Goal: Task Accomplishment & Management: Use online tool/utility

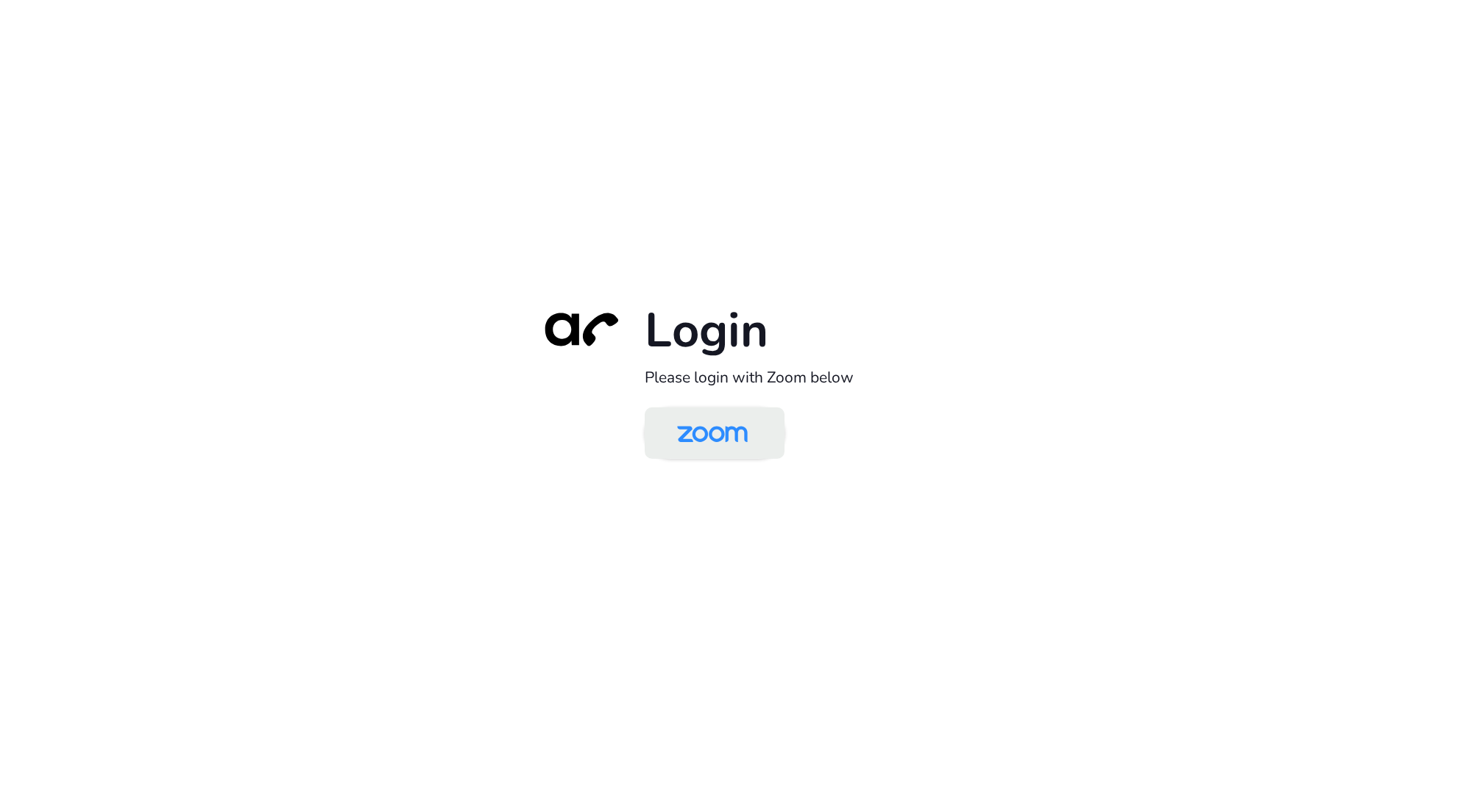
click at [728, 428] on img at bounding box center [712, 434] width 101 height 48
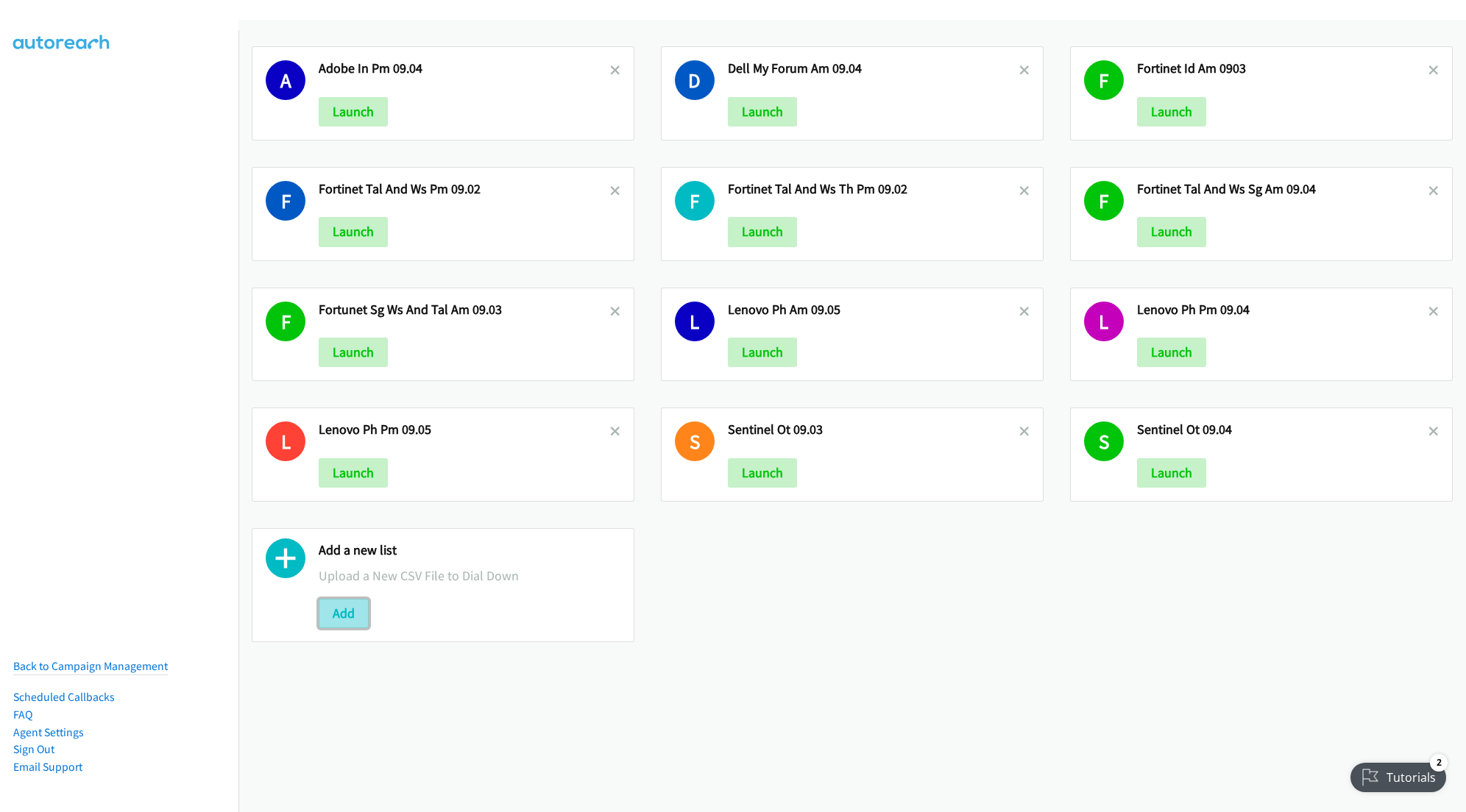
click at [344, 618] on button "Add" at bounding box center [344, 613] width 50 height 30
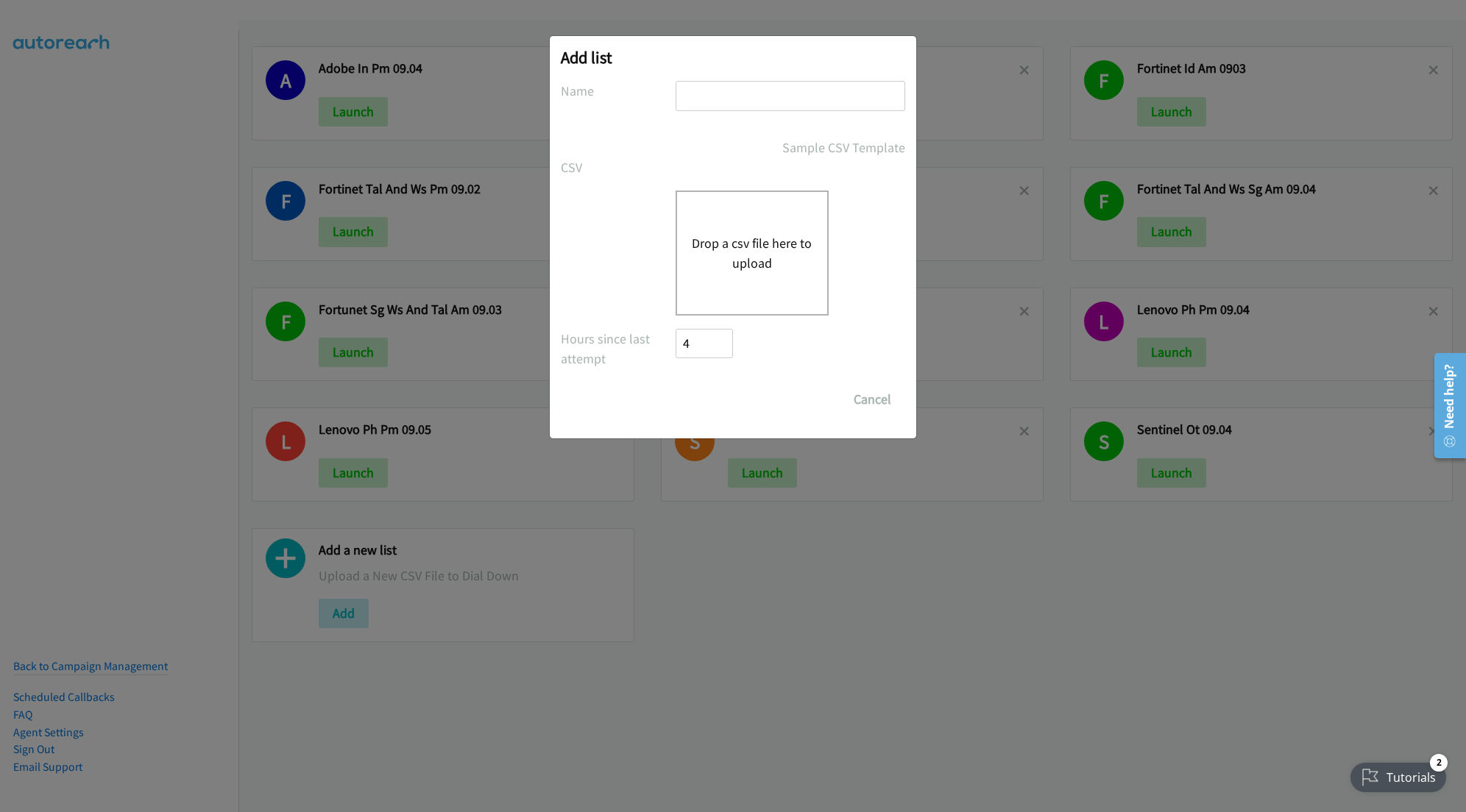
click at [751, 237] on button "Drop a csv file here to upload" at bounding box center [752, 253] width 121 height 40
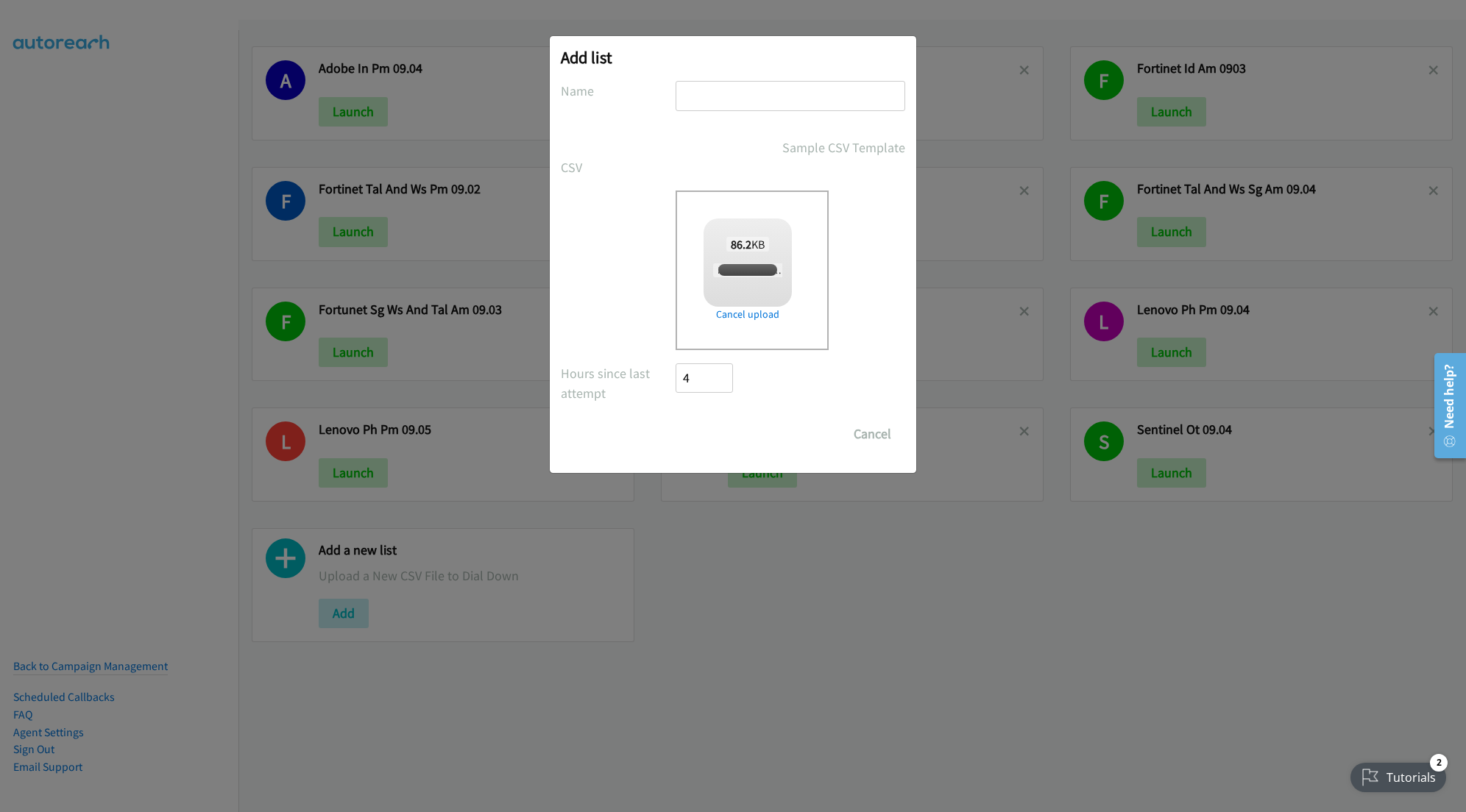
checkbox input "true"
click at [739, 93] on input "text" at bounding box center [790, 97] width 230 height 31
type input "Lenovo SSG PH AM 09.08"
click at [676, 419] on input "Save List" at bounding box center [714, 433] width 78 height 30
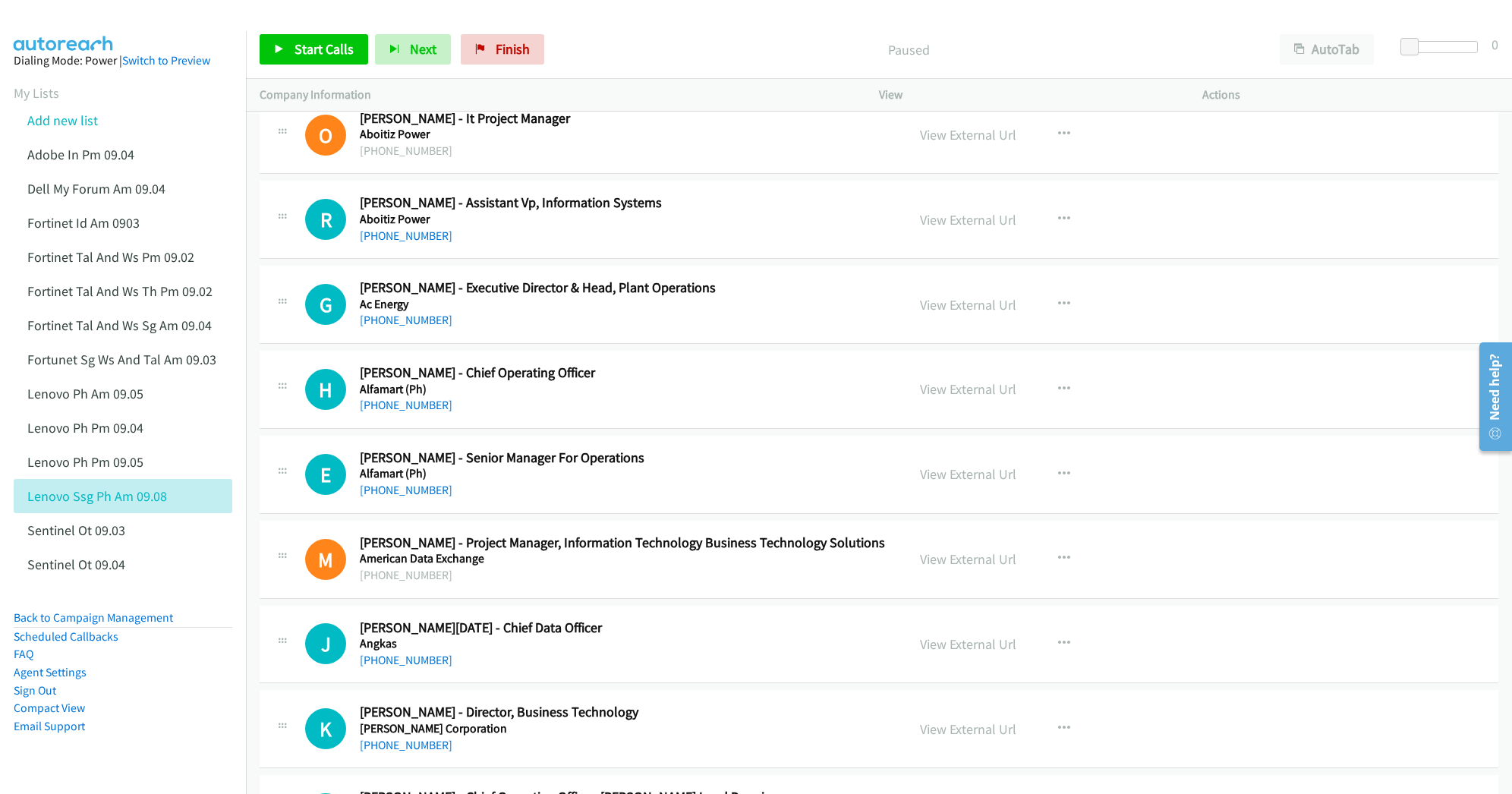
scroll to position [1011, 0]
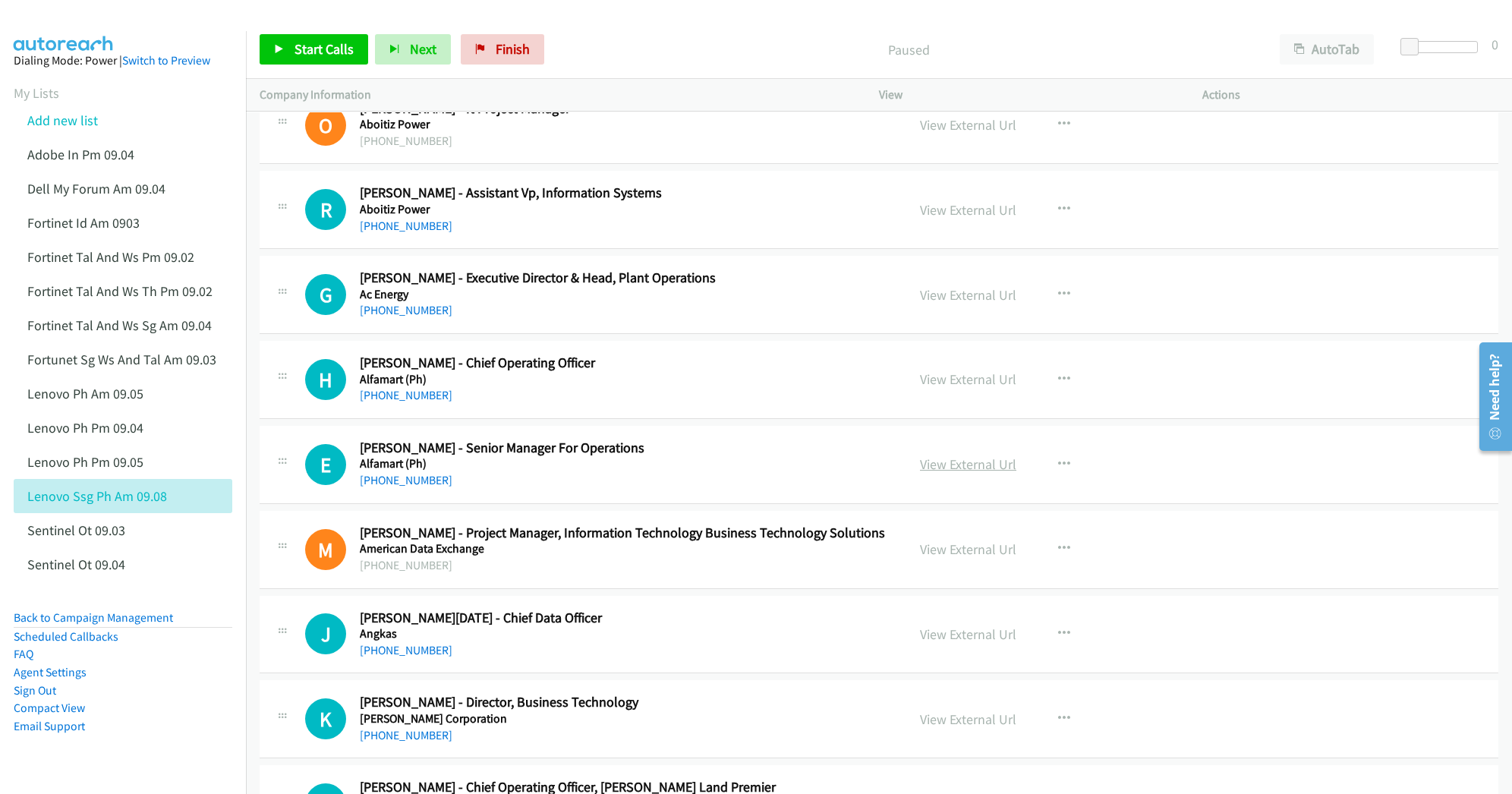
click at [973, 463] on link "View External Url" at bounding box center [968, 464] width 97 height 18
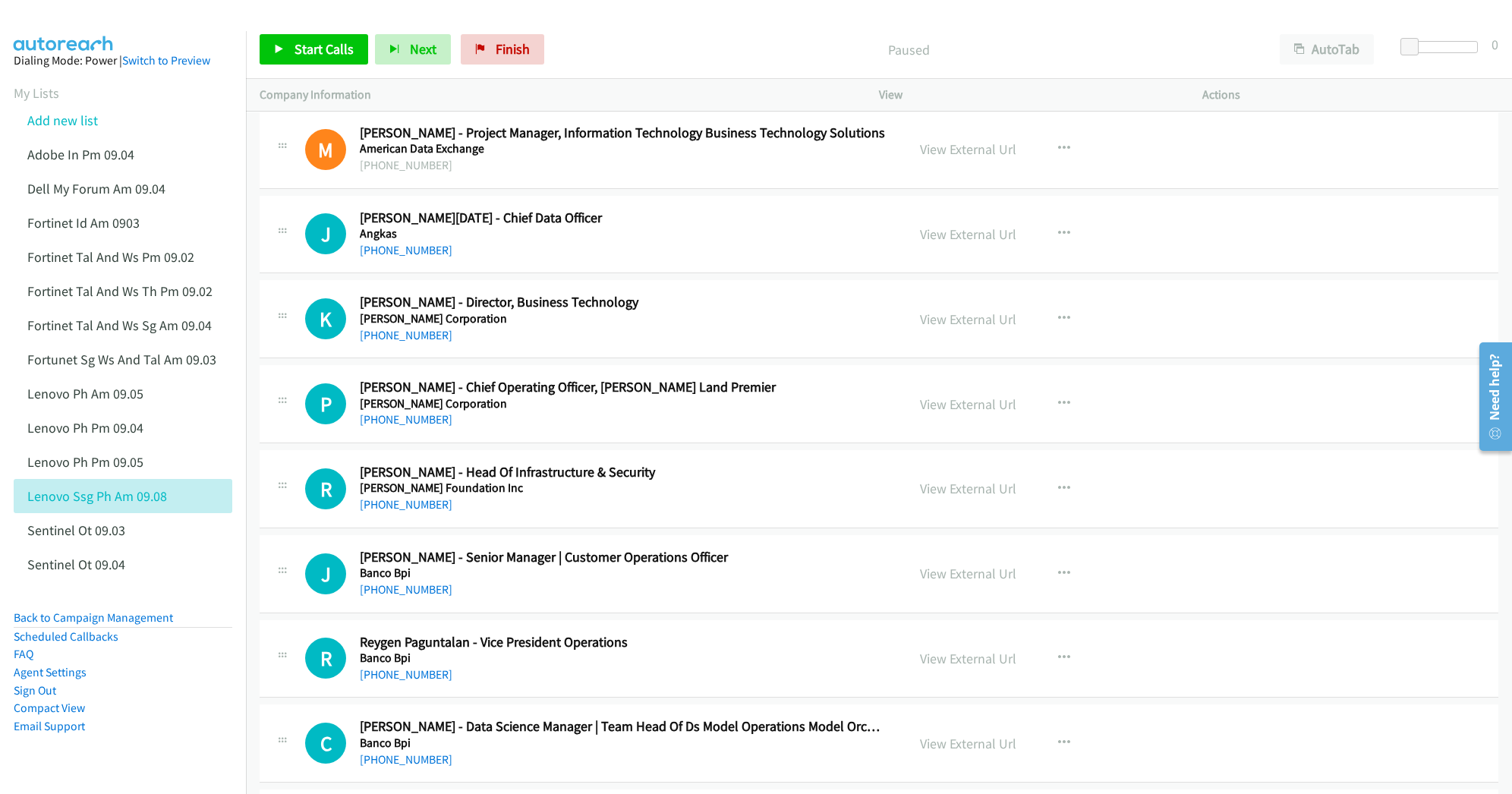
scroll to position [1415, 0]
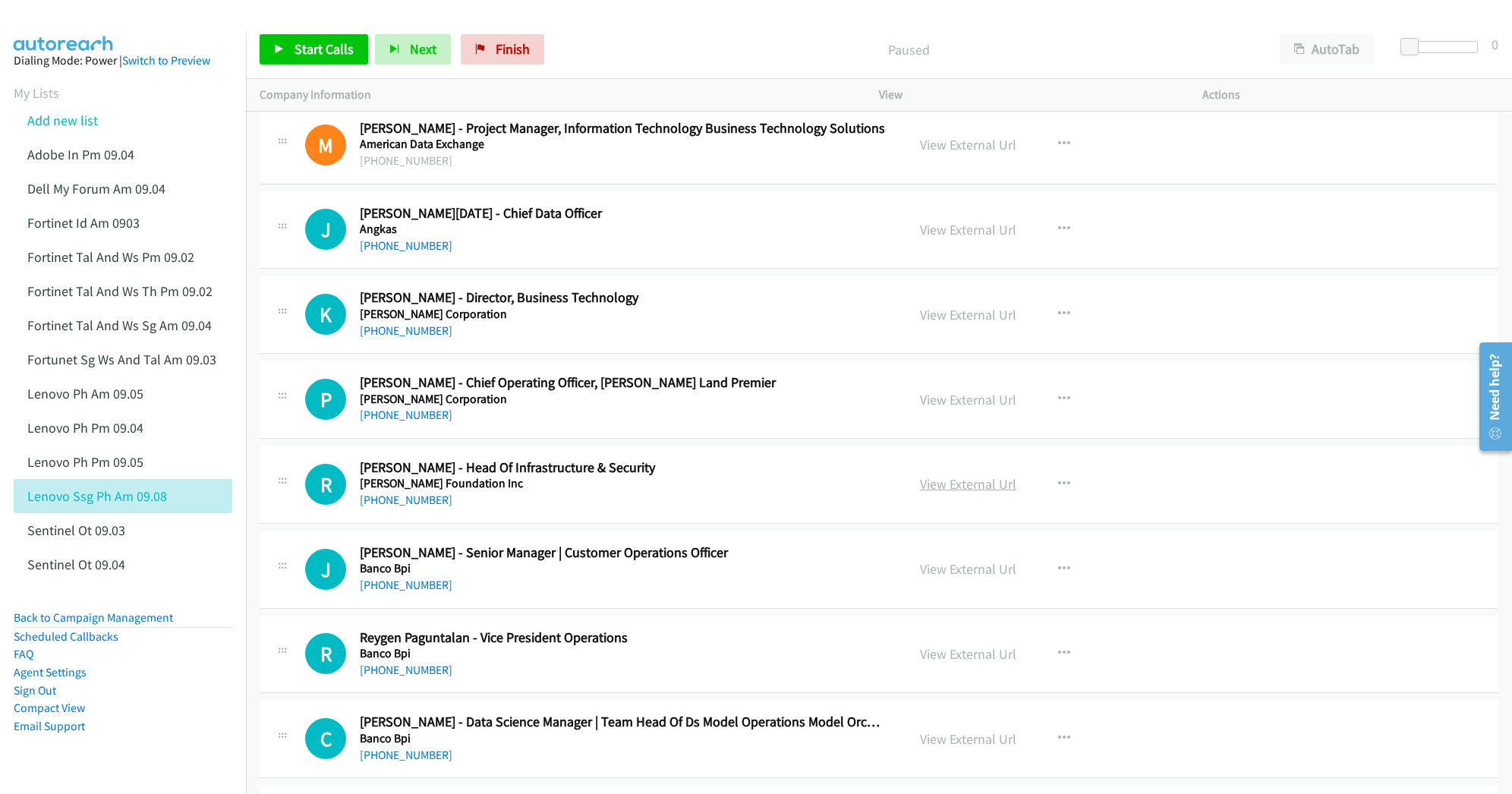
click at [936, 491] on link "View External Url" at bounding box center [968, 483] width 97 height 18
click at [964, 575] on link "View External Url" at bounding box center [968, 569] width 97 height 18
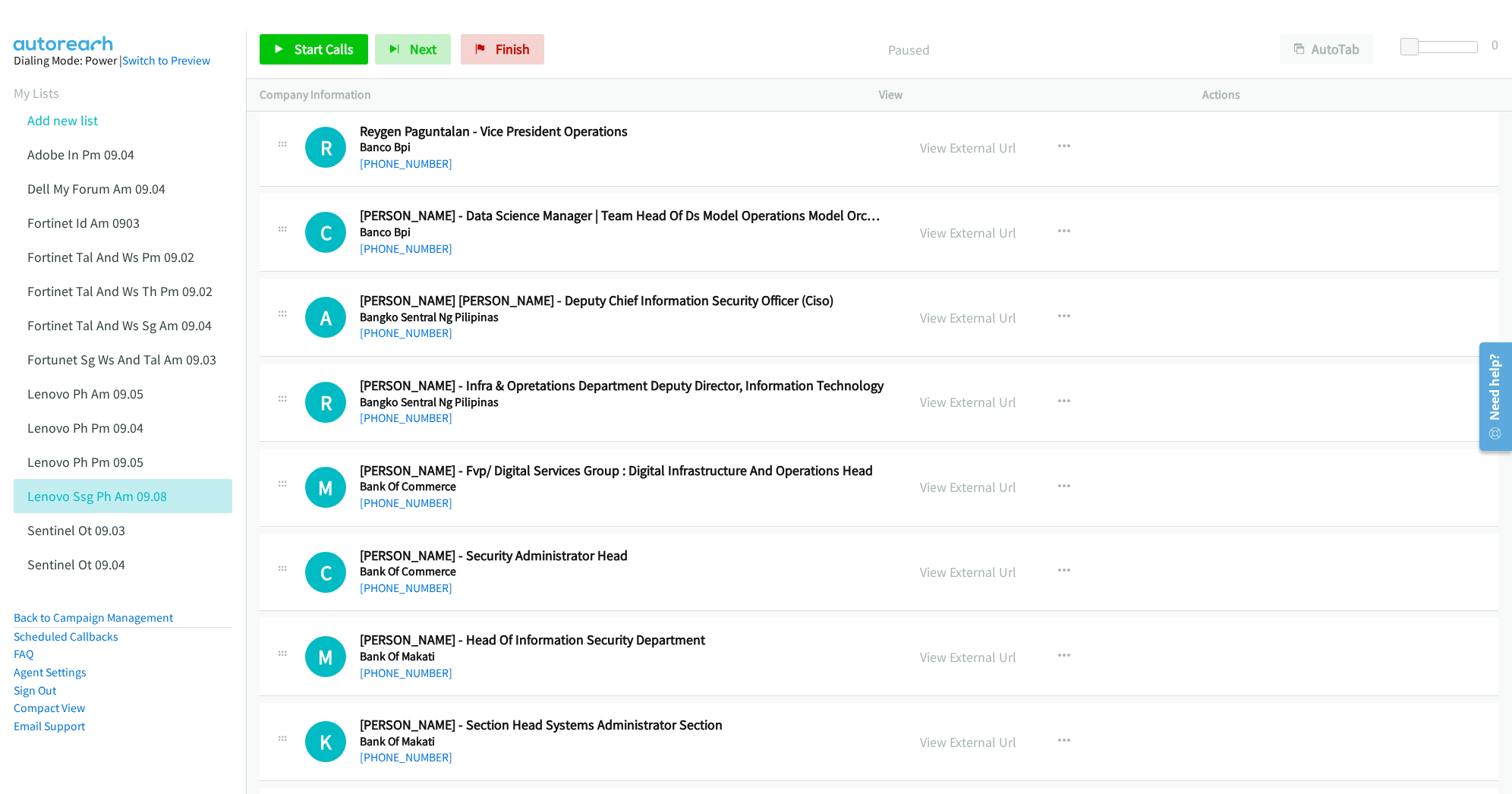
scroll to position [2022, 0]
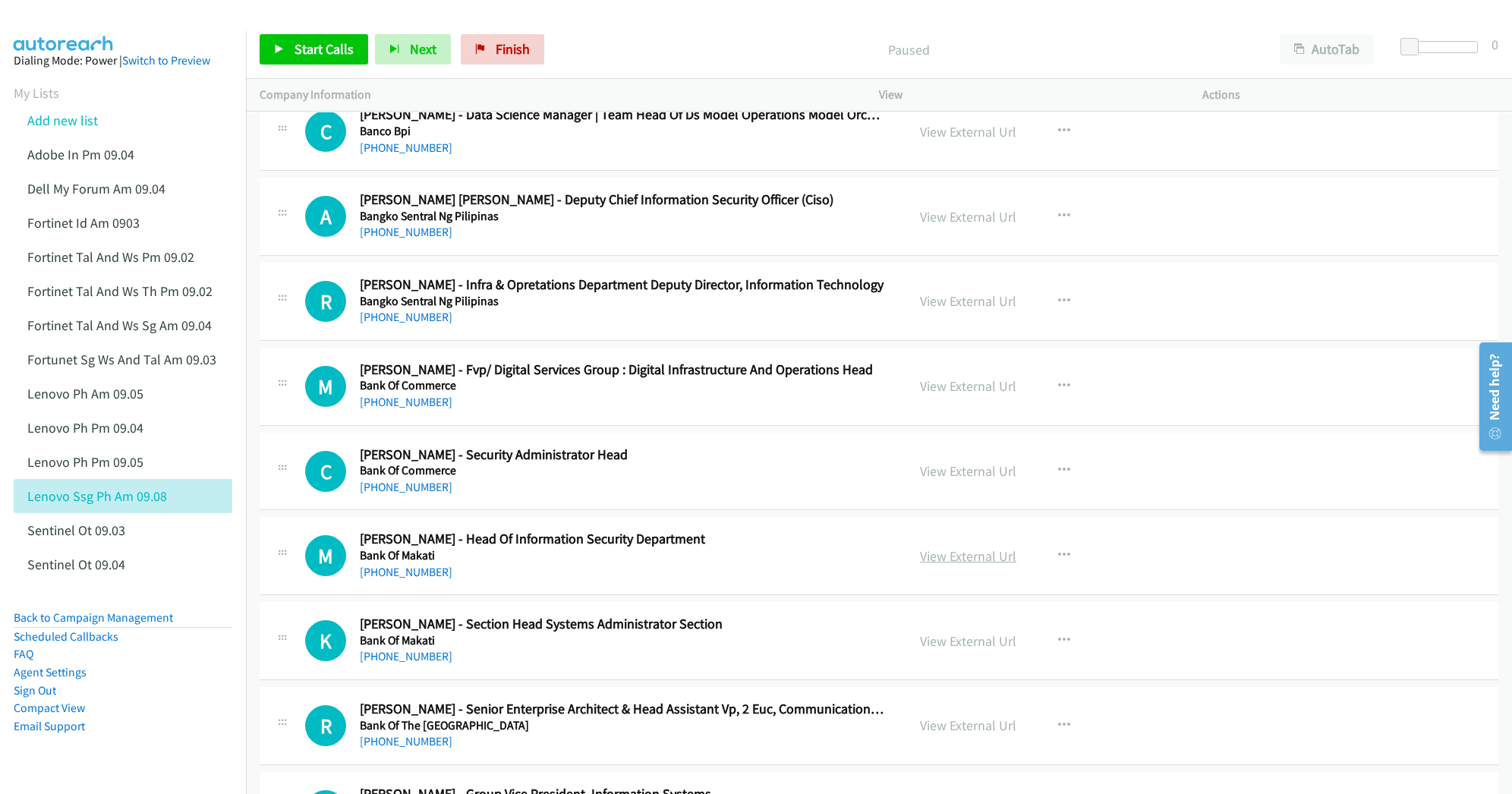
click at [945, 563] on link "View External Url" at bounding box center [968, 556] width 97 height 18
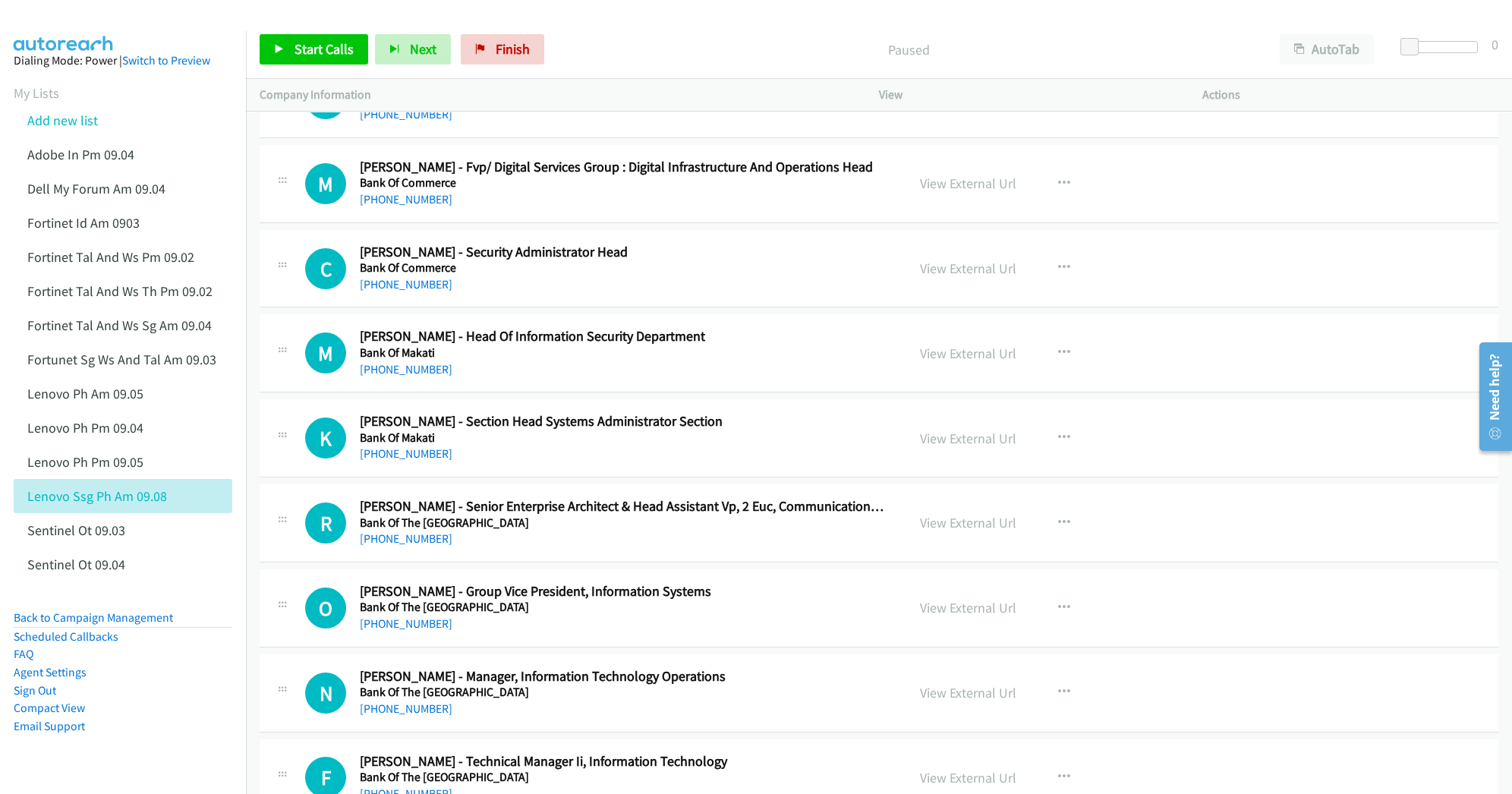
scroll to position [2326, 0]
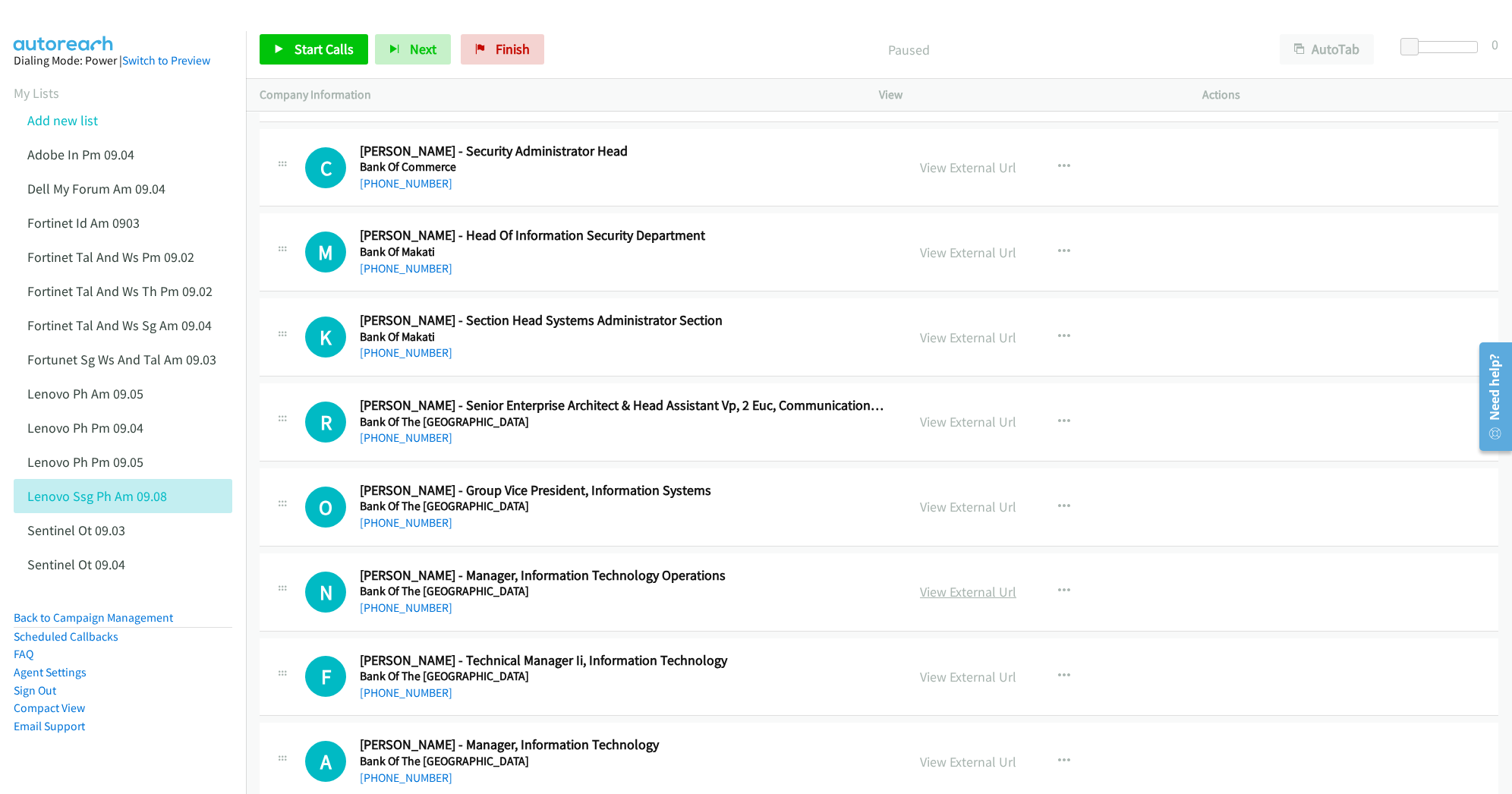
click at [930, 595] on link "View External Url" at bounding box center [968, 592] width 97 height 18
click at [948, 686] on link "View External Url" at bounding box center [968, 677] width 97 height 18
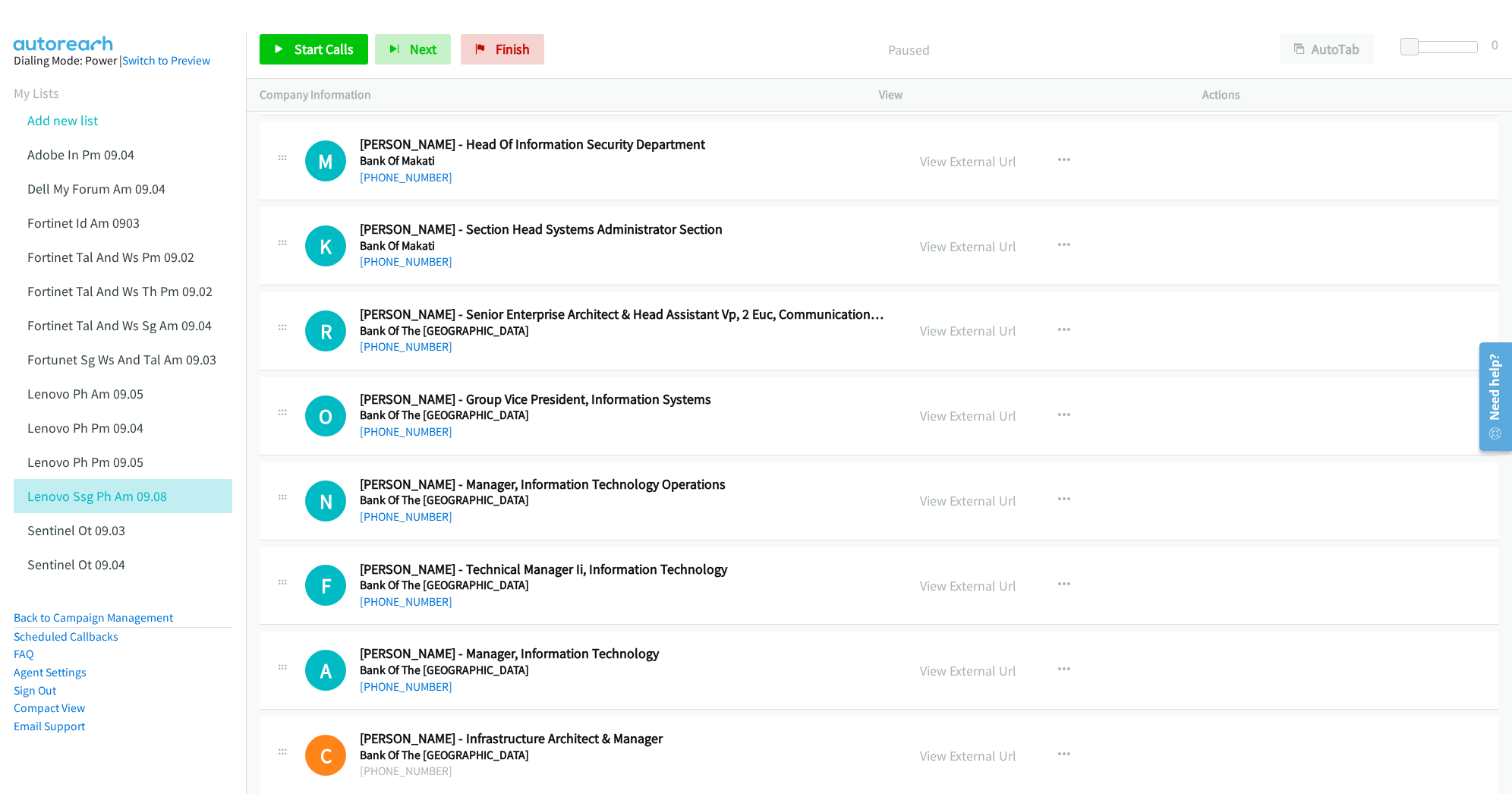
scroll to position [2427, 0]
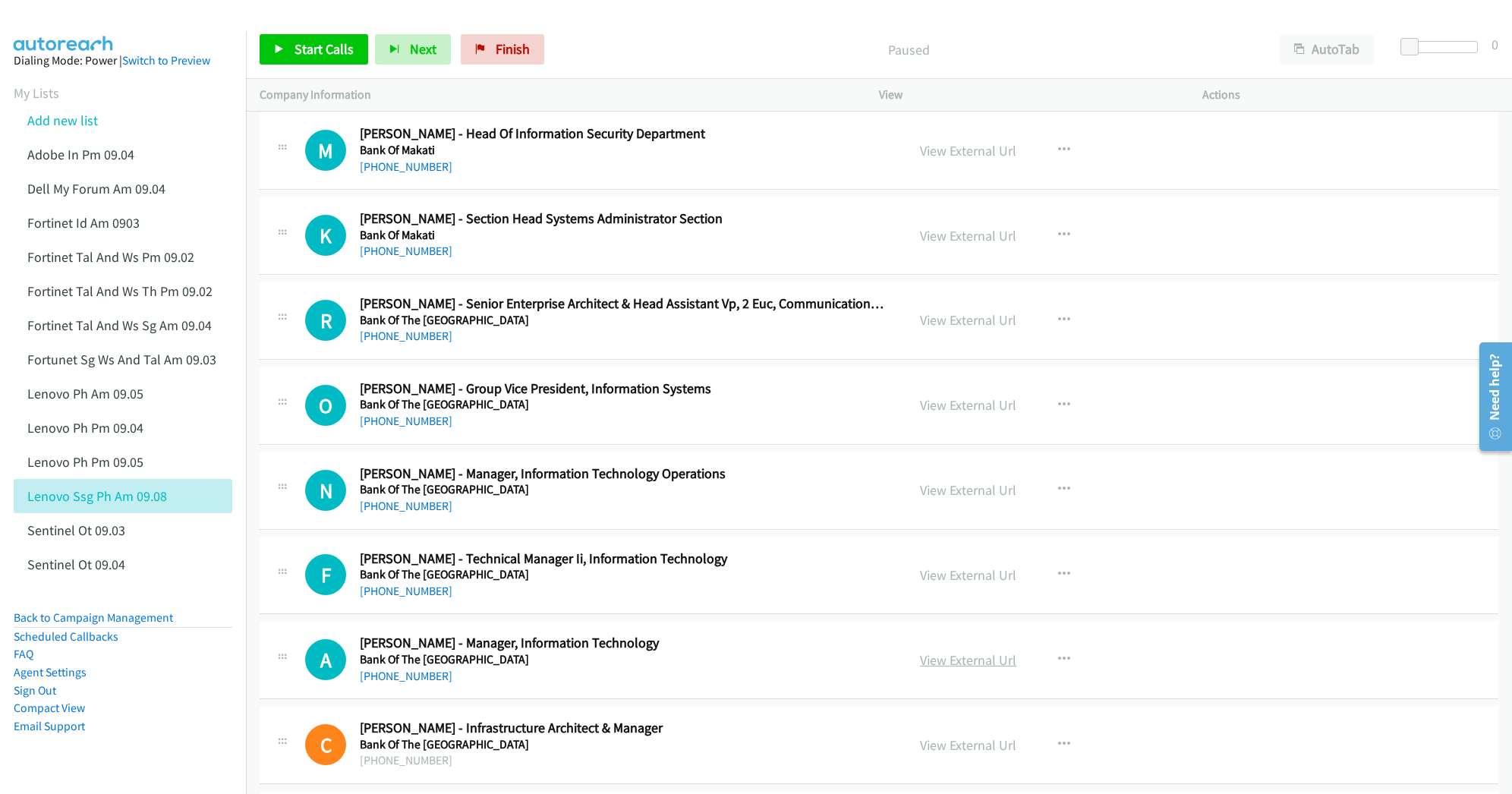
click at [937, 665] on link "View External Url" at bounding box center [968, 660] width 97 height 18
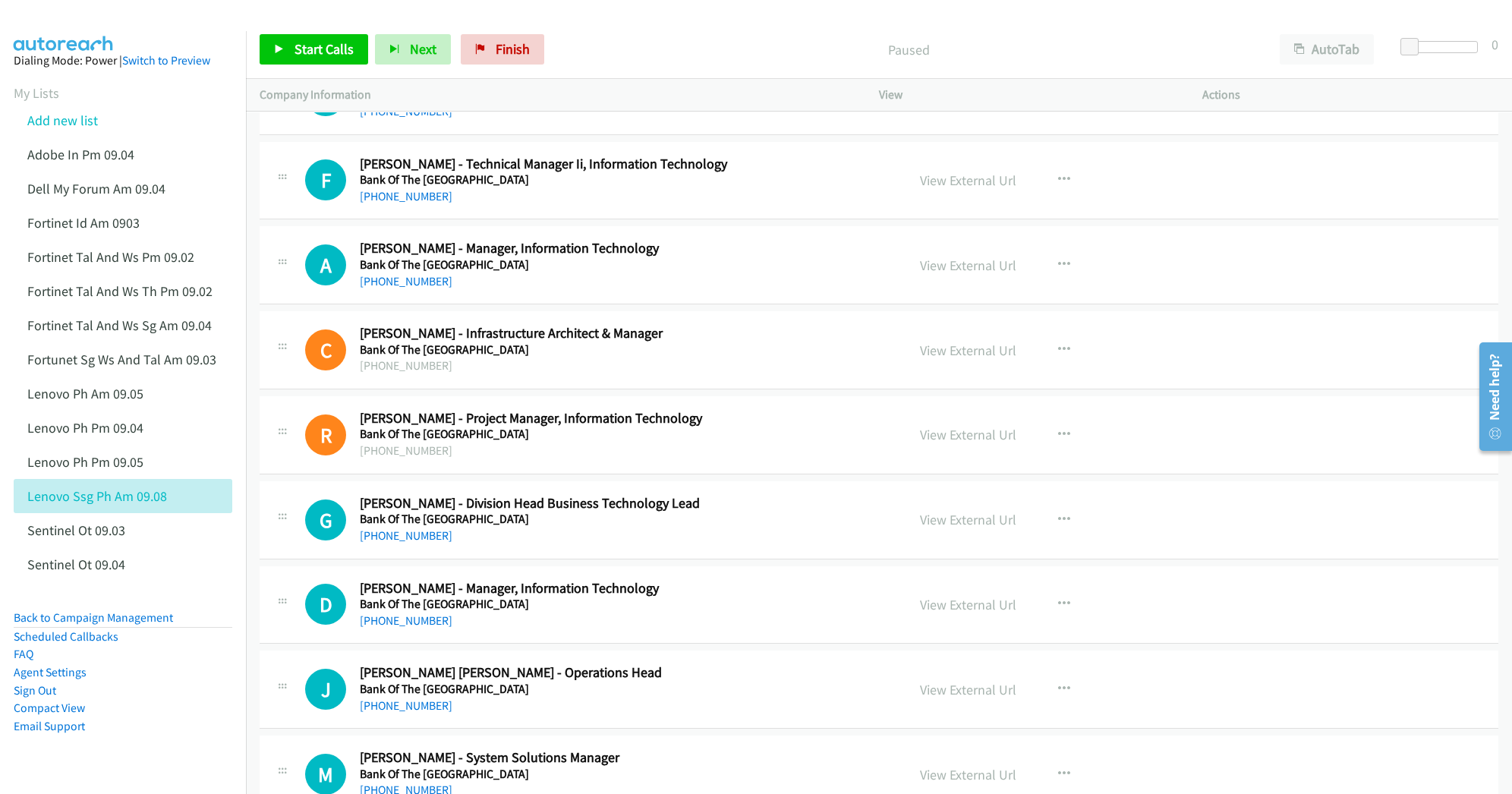
scroll to position [2832, 0]
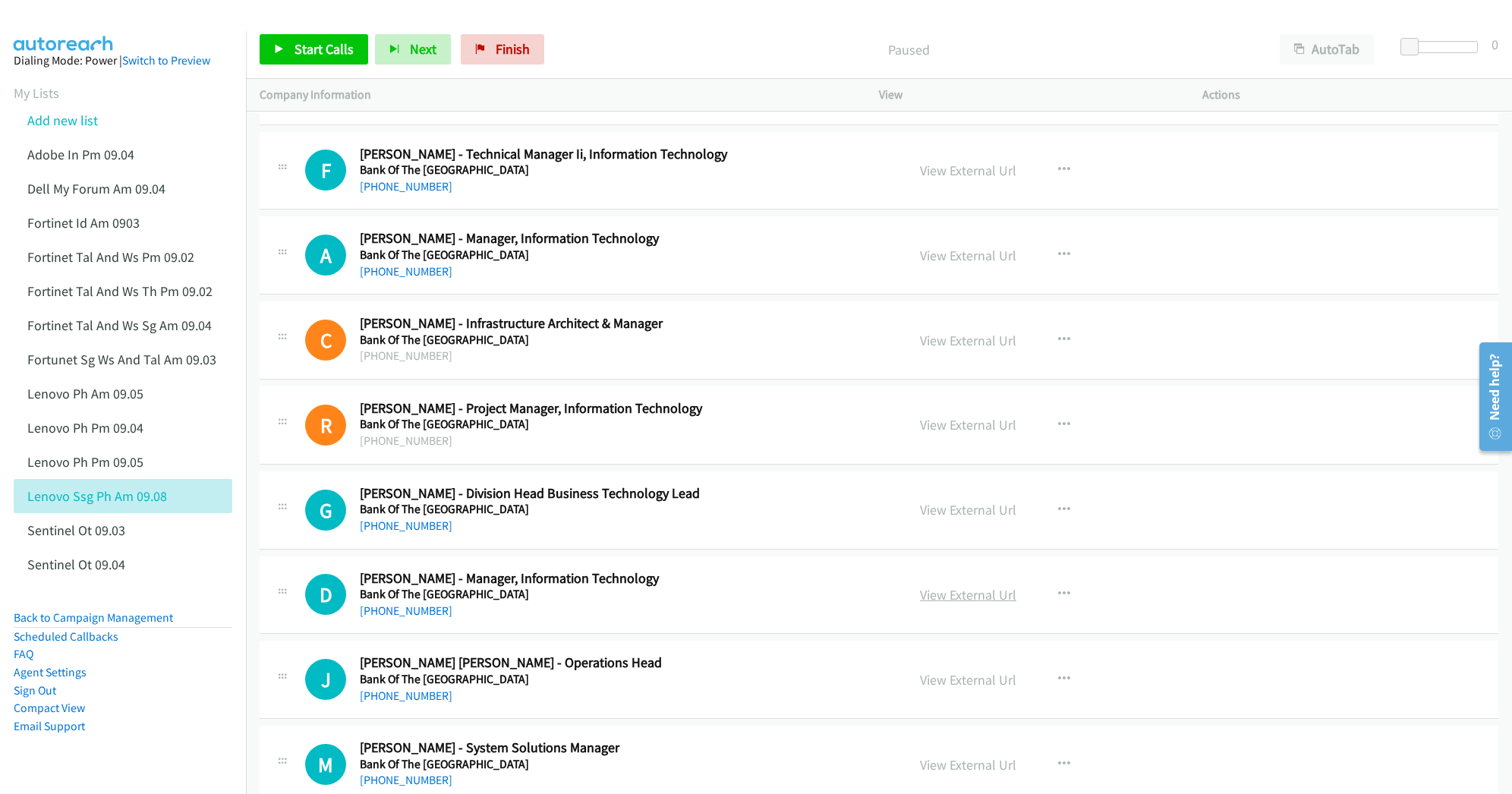
click at [971, 603] on link "View External Url" at bounding box center [968, 595] width 97 height 18
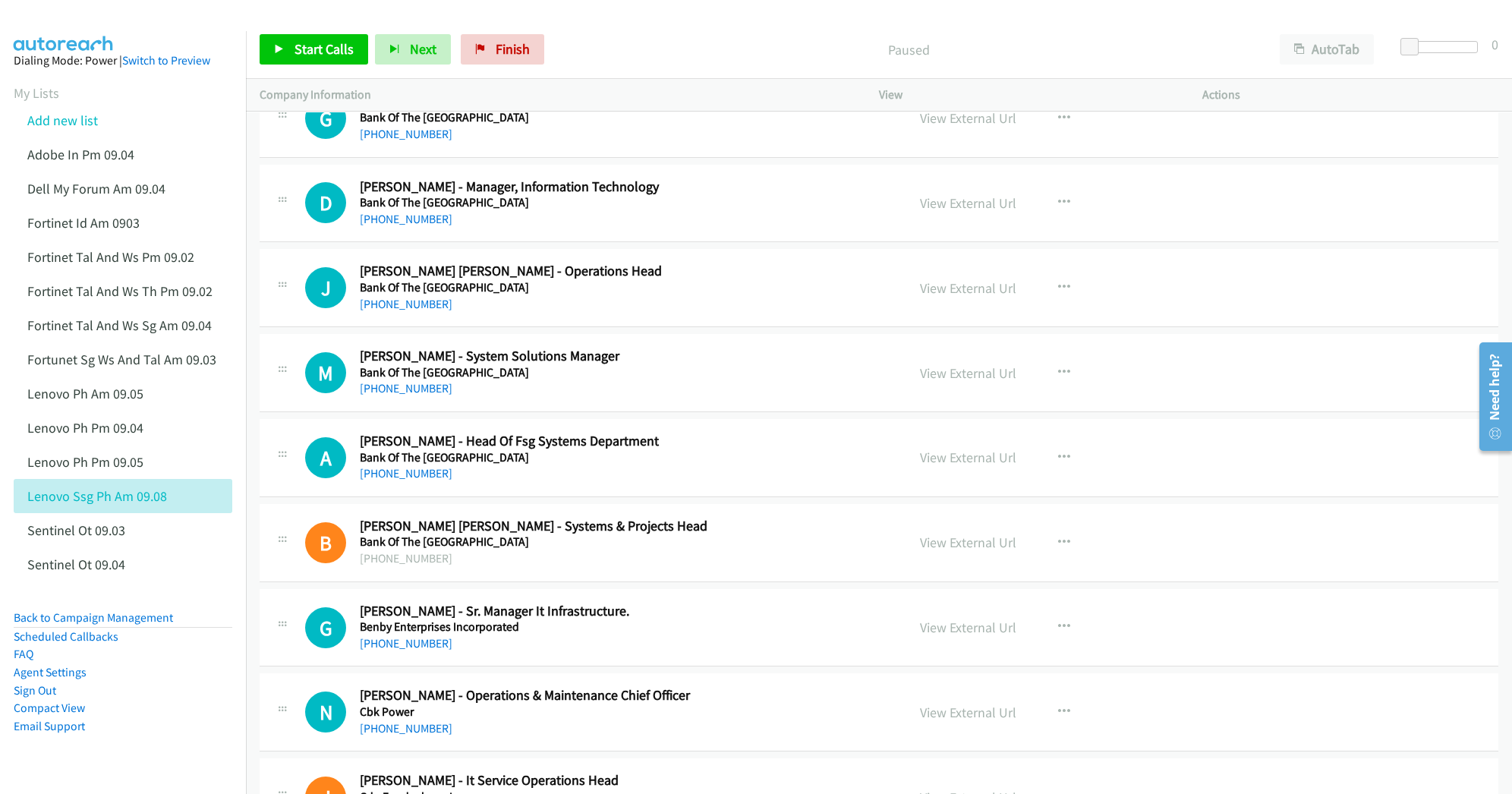
scroll to position [3236, 0]
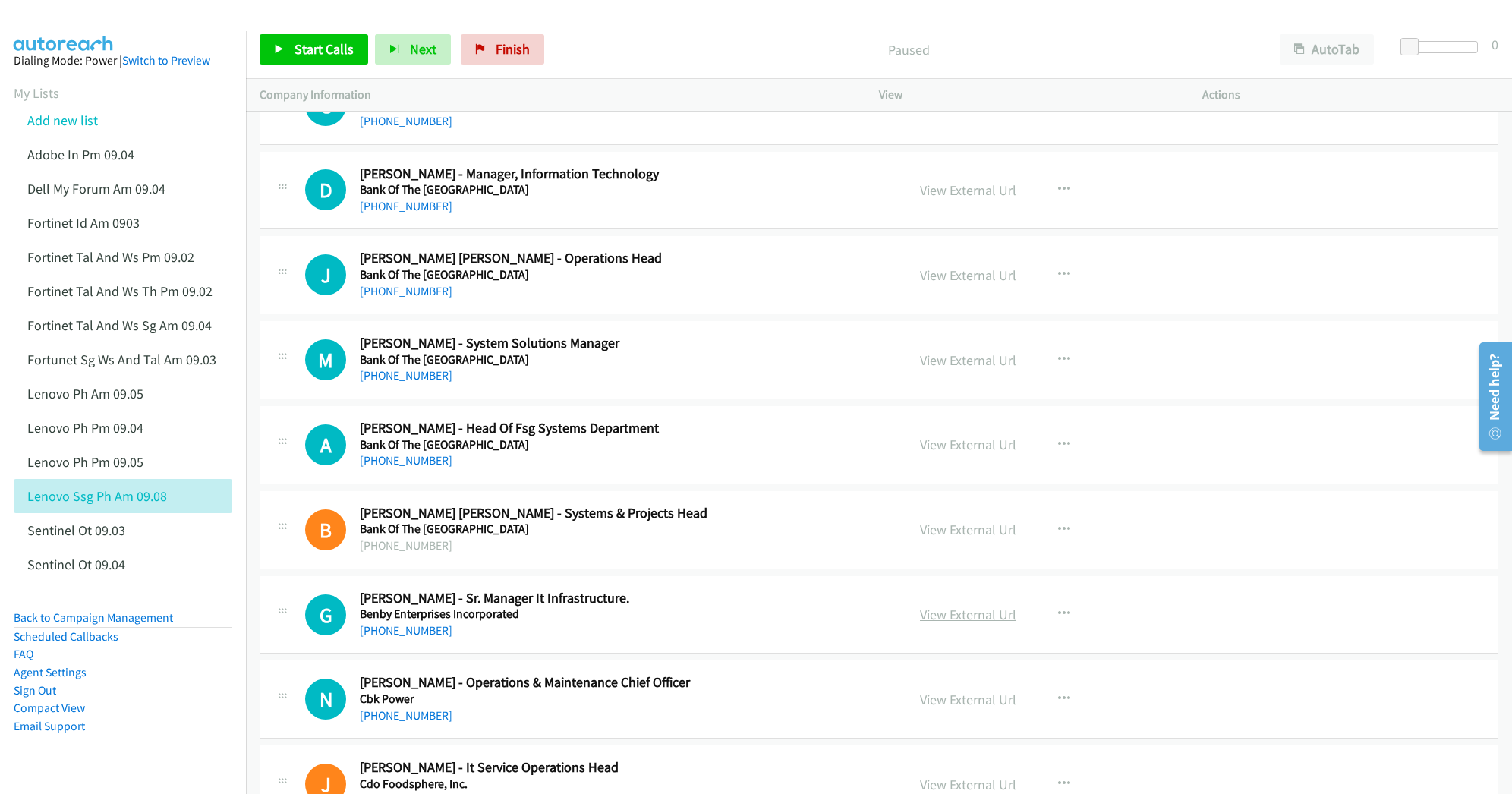
click at [945, 622] on link "View External Url" at bounding box center [968, 614] width 97 height 18
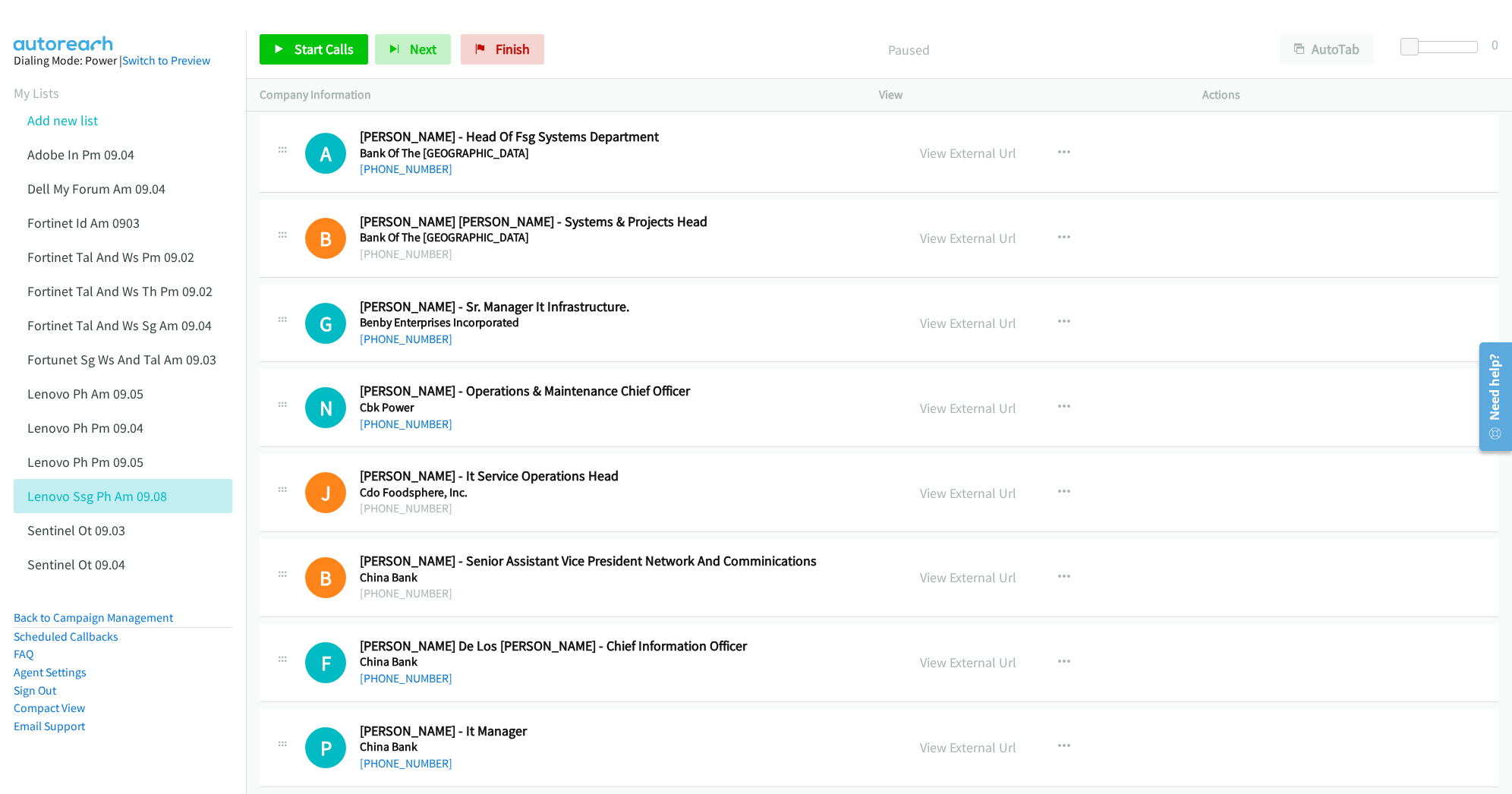
scroll to position [3540, 0]
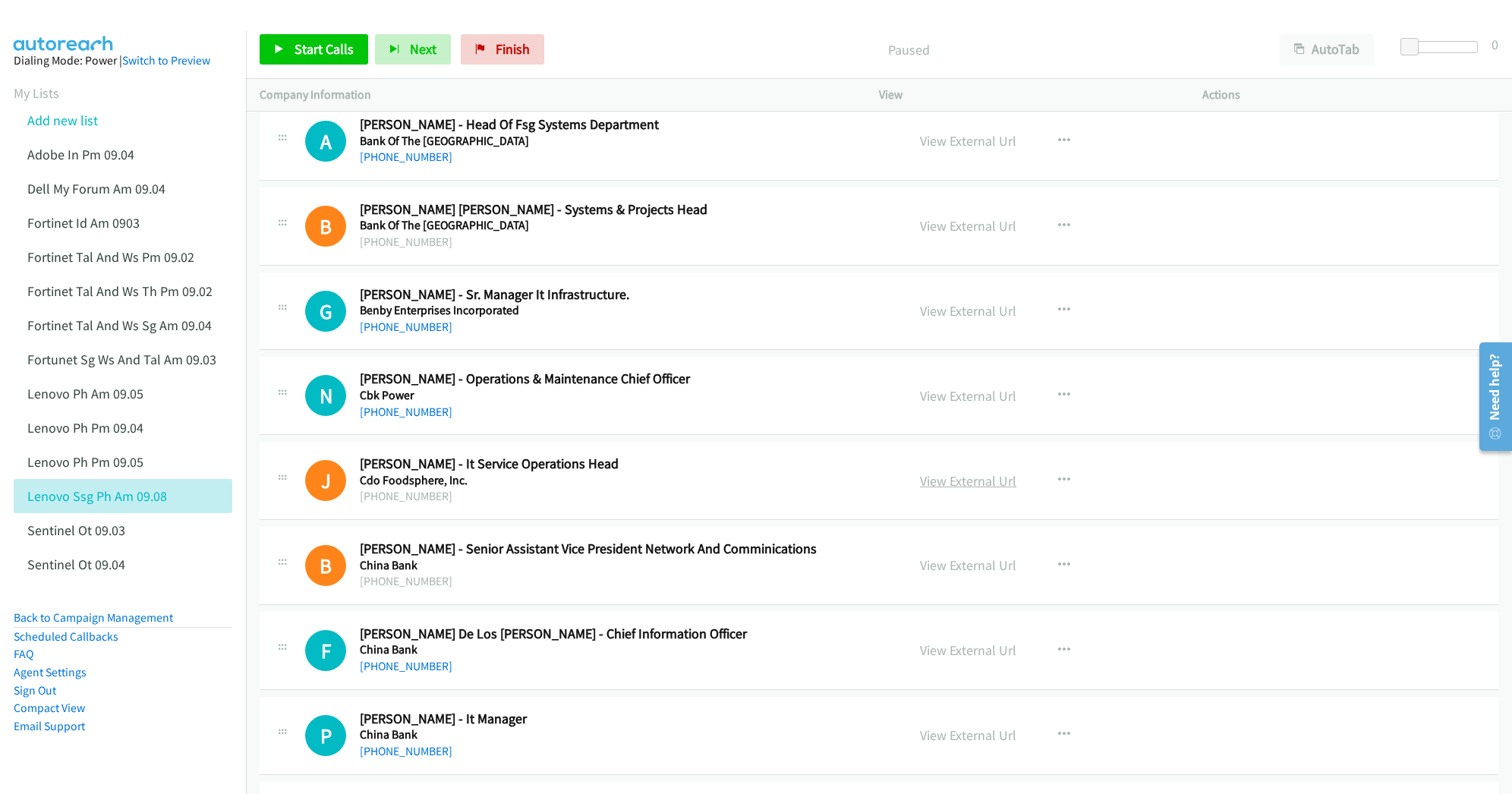
click at [951, 489] on link "View External Url" at bounding box center [968, 480] width 97 height 18
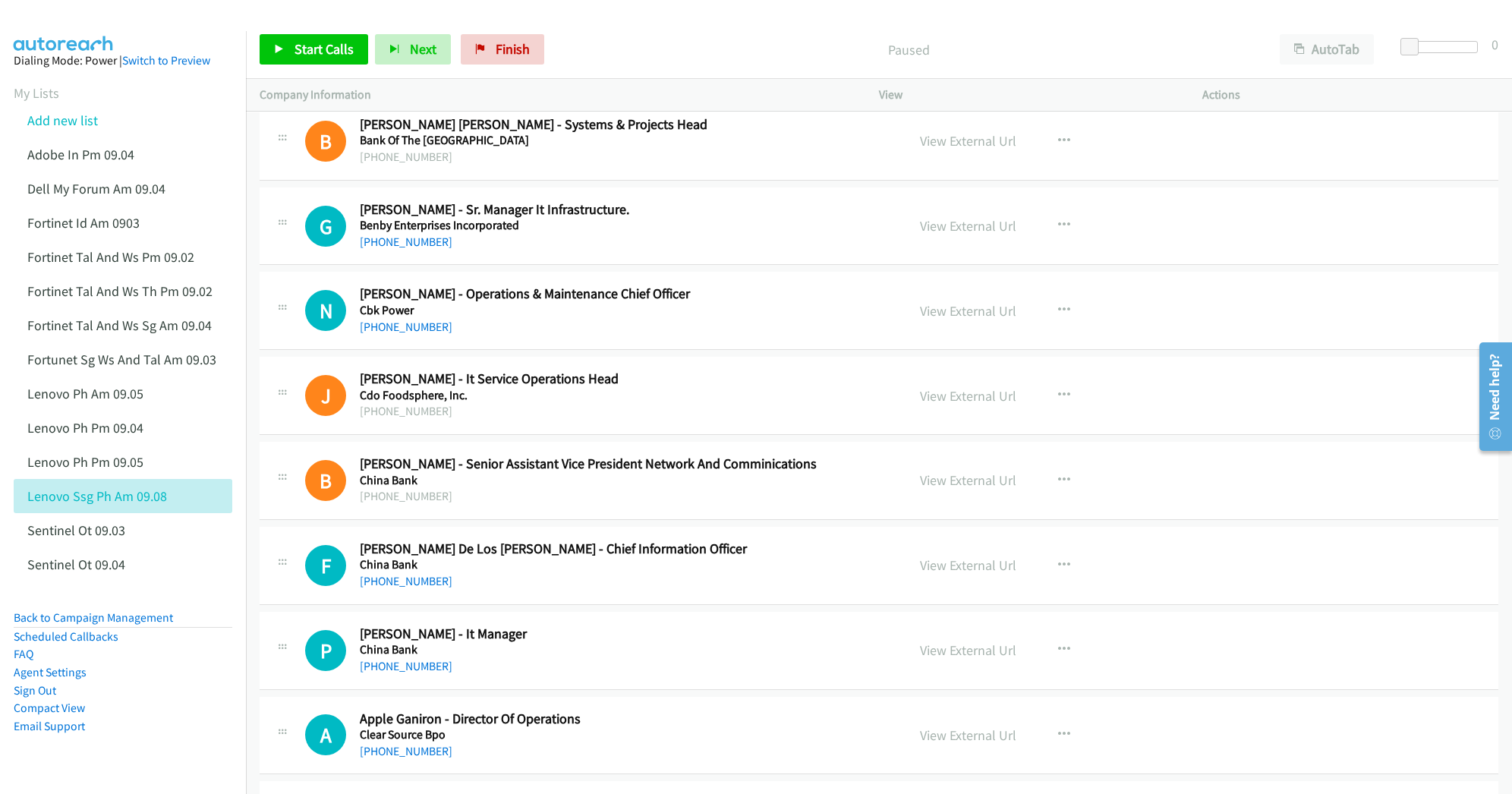
scroll to position [3642, 0]
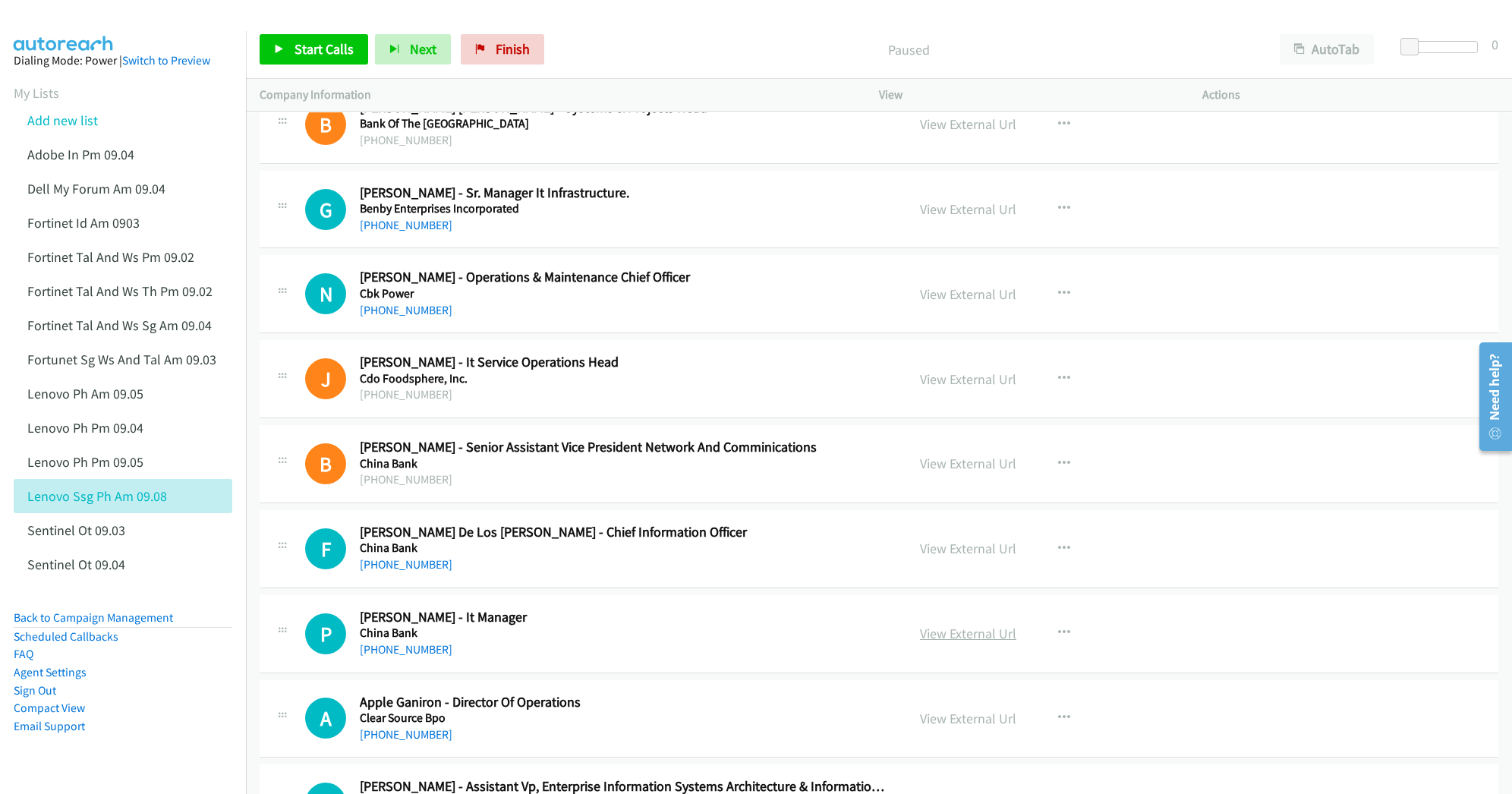
click at [982, 642] on link "View External Url" at bounding box center [968, 633] width 97 height 18
click at [928, 555] on link "View External Url" at bounding box center [968, 548] width 97 height 18
click at [1070, 22] on div "Start Calls Pause Next Finish Paused AutoTab AutoTab 0" at bounding box center [878, 49] width 1266 height 58
